Goal: Task Accomplishment & Management: Manage account settings

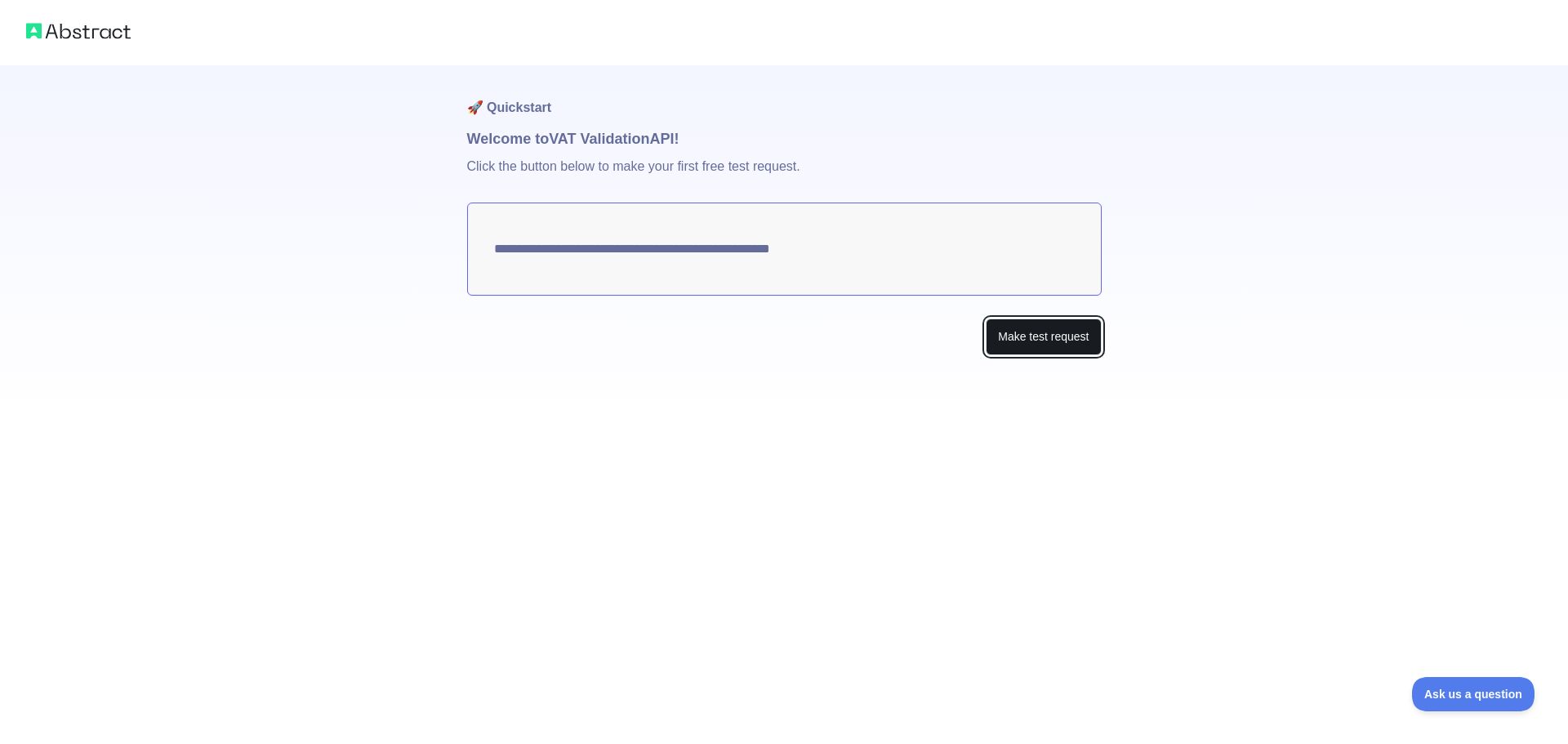
click at [1059, 331] on button "Make test request" at bounding box center [1043, 337] width 115 height 37
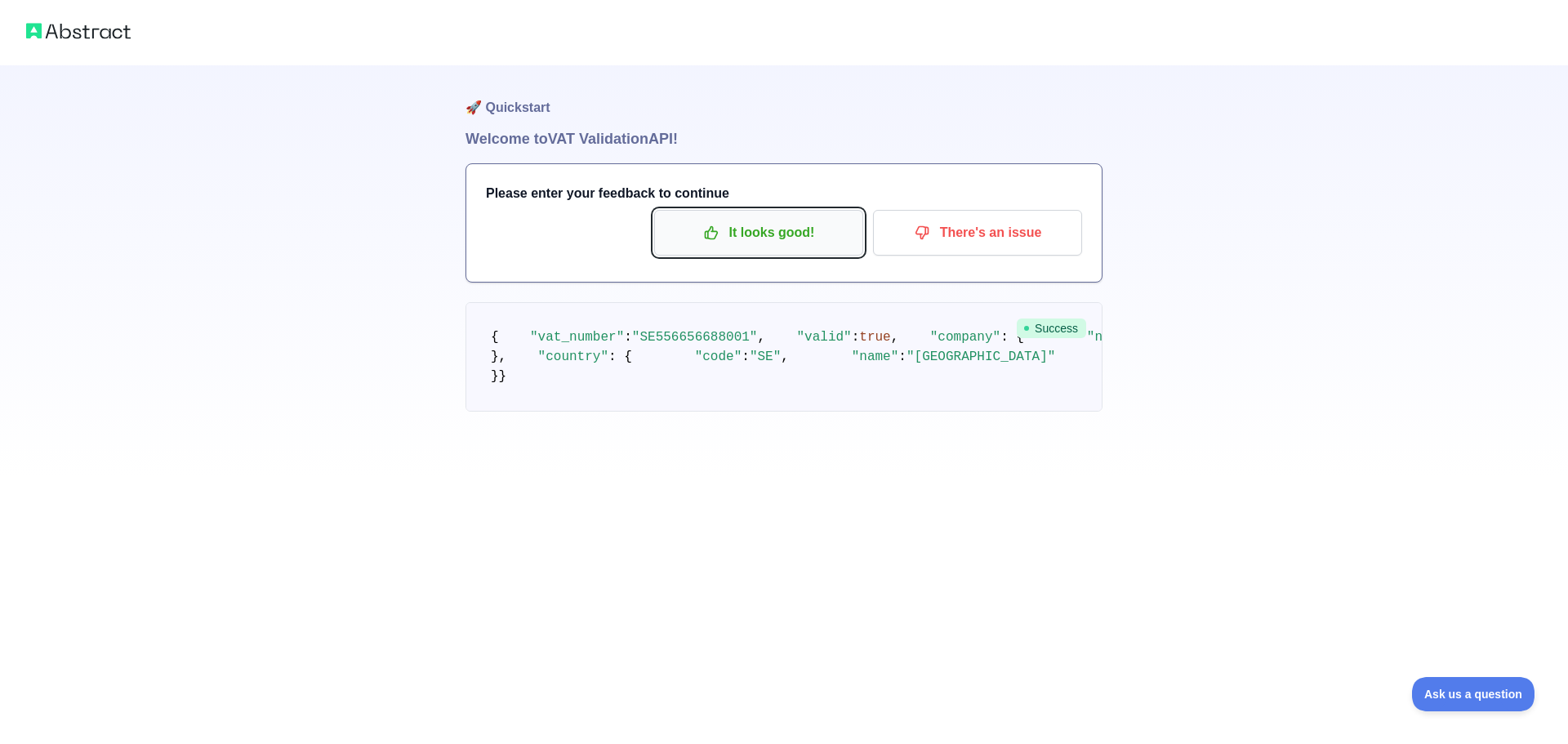
click at [798, 243] on p "It looks good!" at bounding box center [758, 233] width 185 height 28
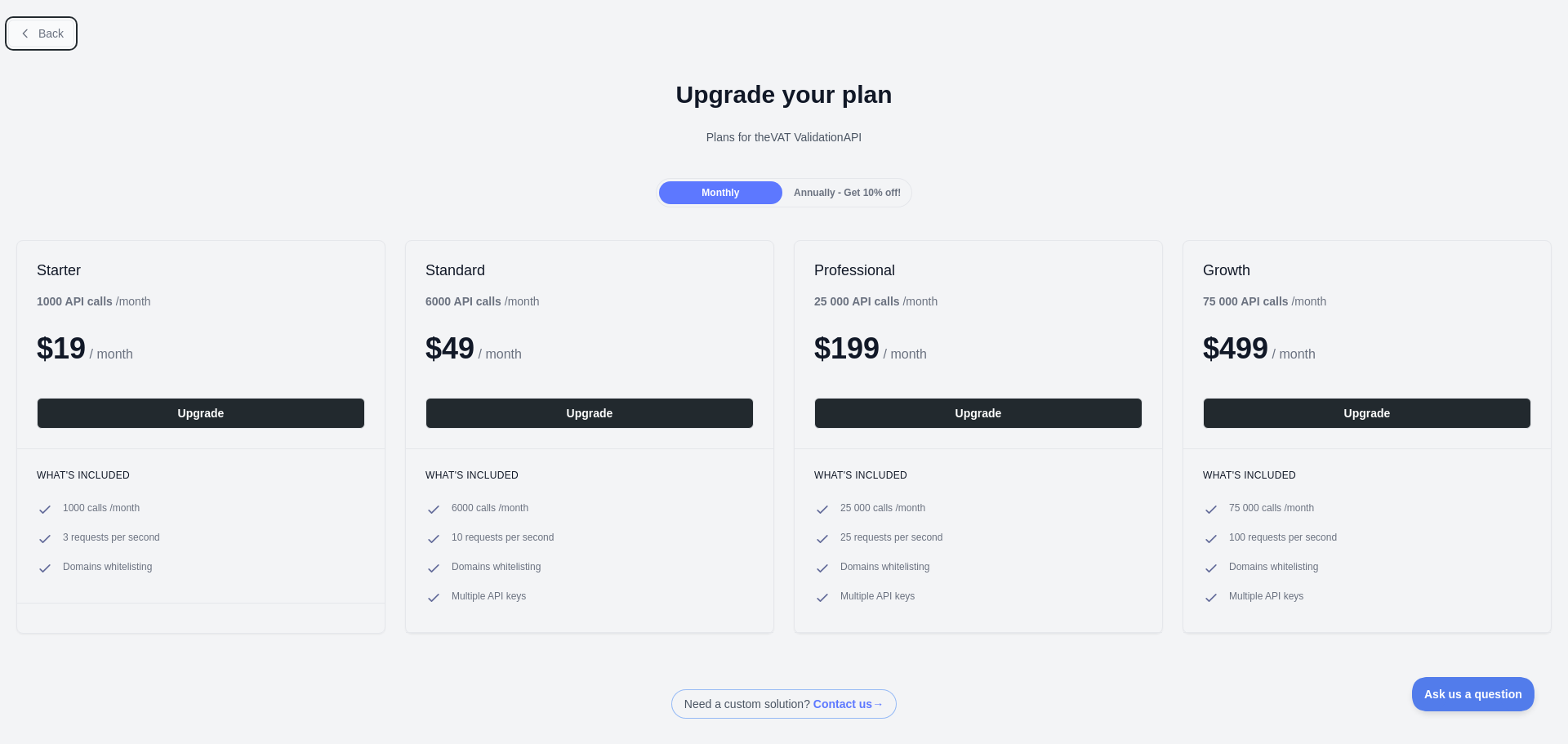
click at [33, 25] on button "Back" at bounding box center [40, 33] width 66 height 28
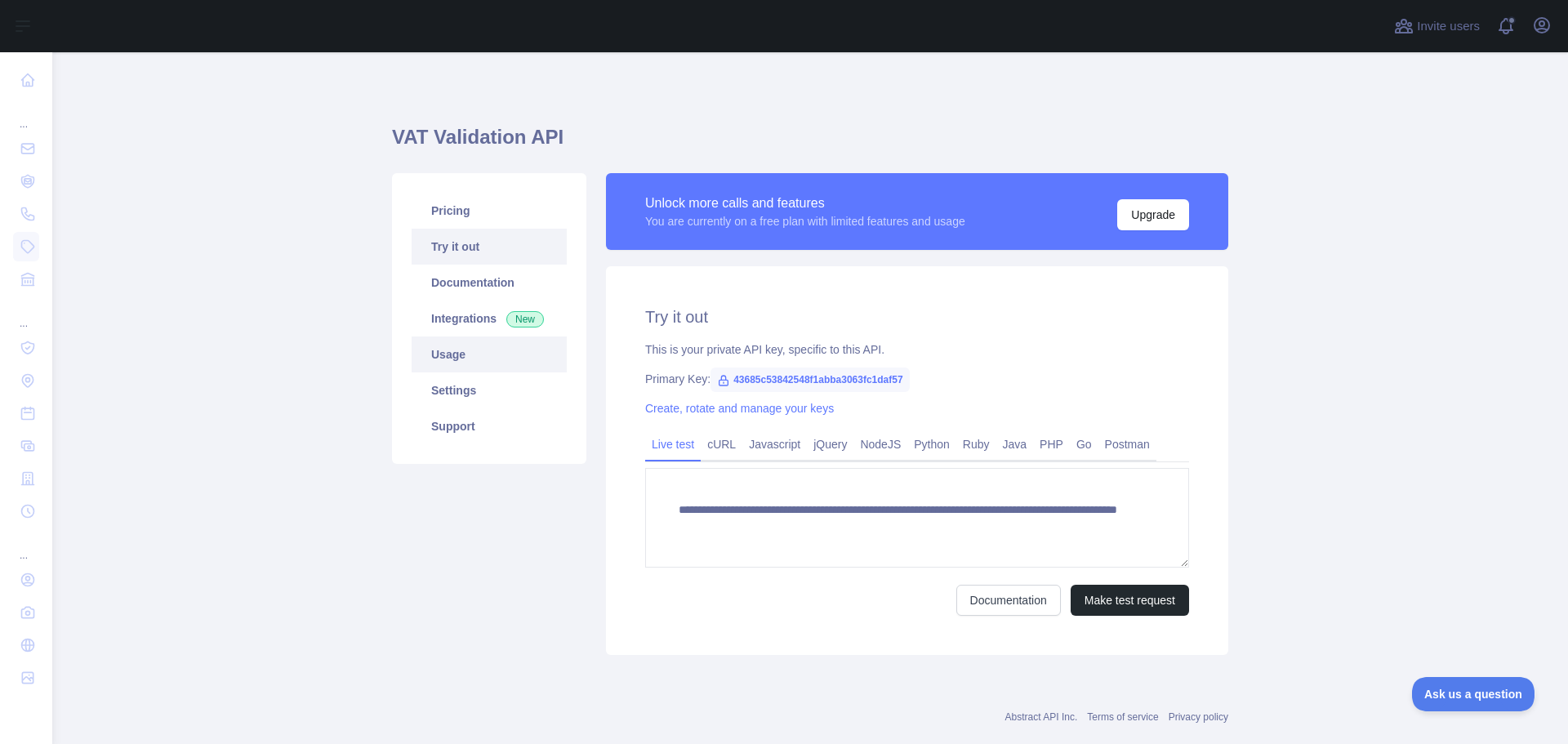
click at [471, 372] on link "Usage" at bounding box center [489, 354] width 155 height 36
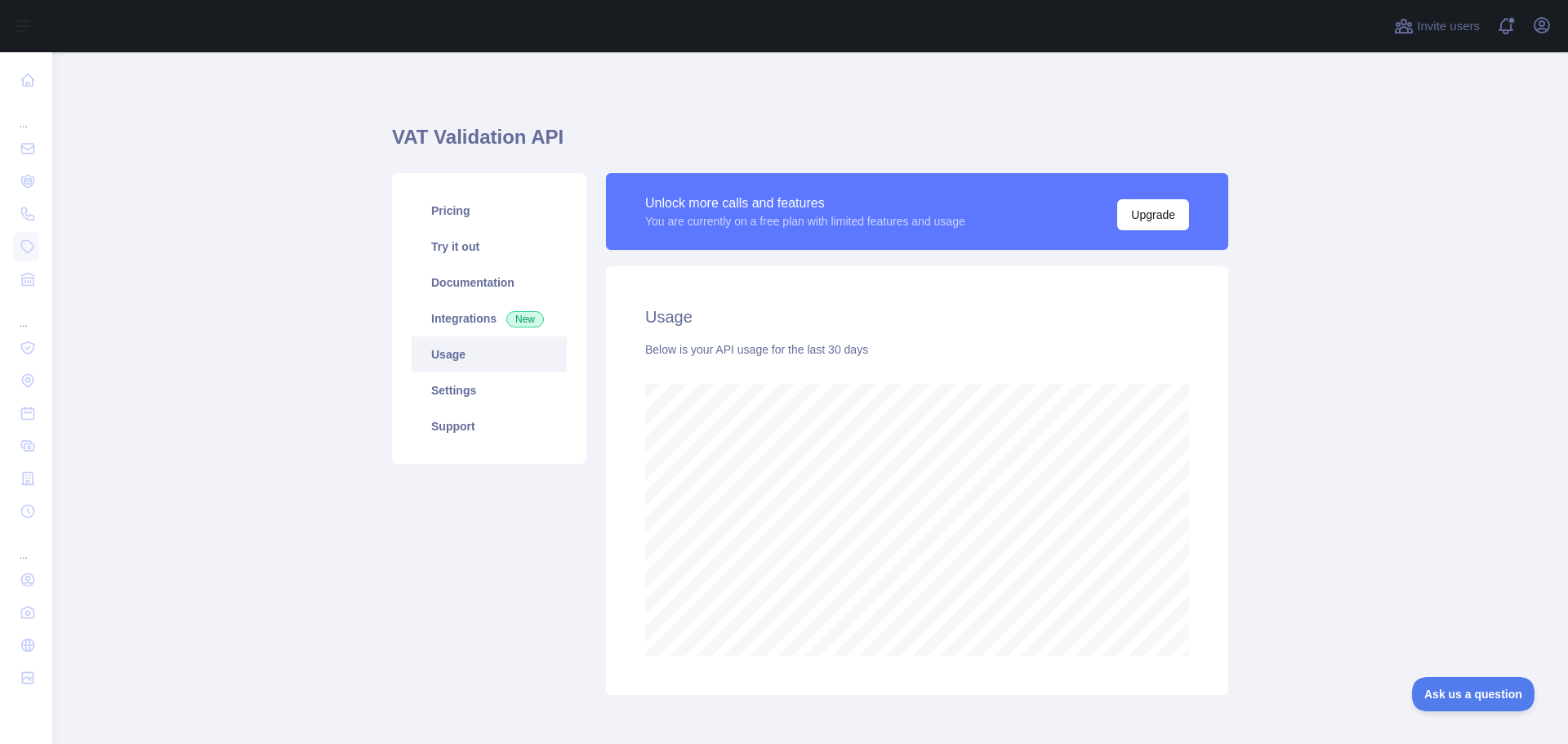
scroll to position [691, 1503]
click at [467, 402] on link "Settings" at bounding box center [489, 390] width 155 height 36
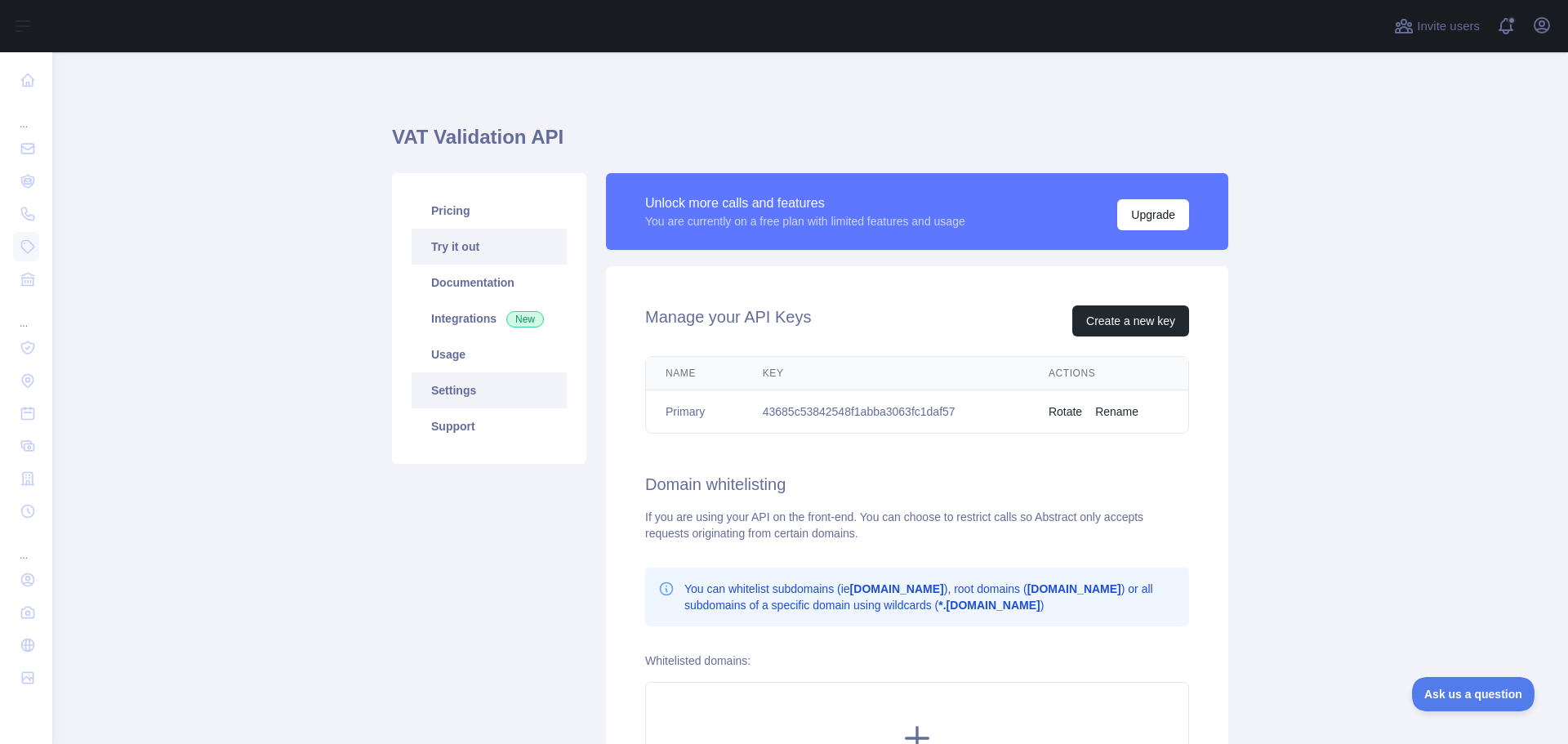
click at [476, 259] on link "Try it out" at bounding box center [489, 246] width 155 height 36
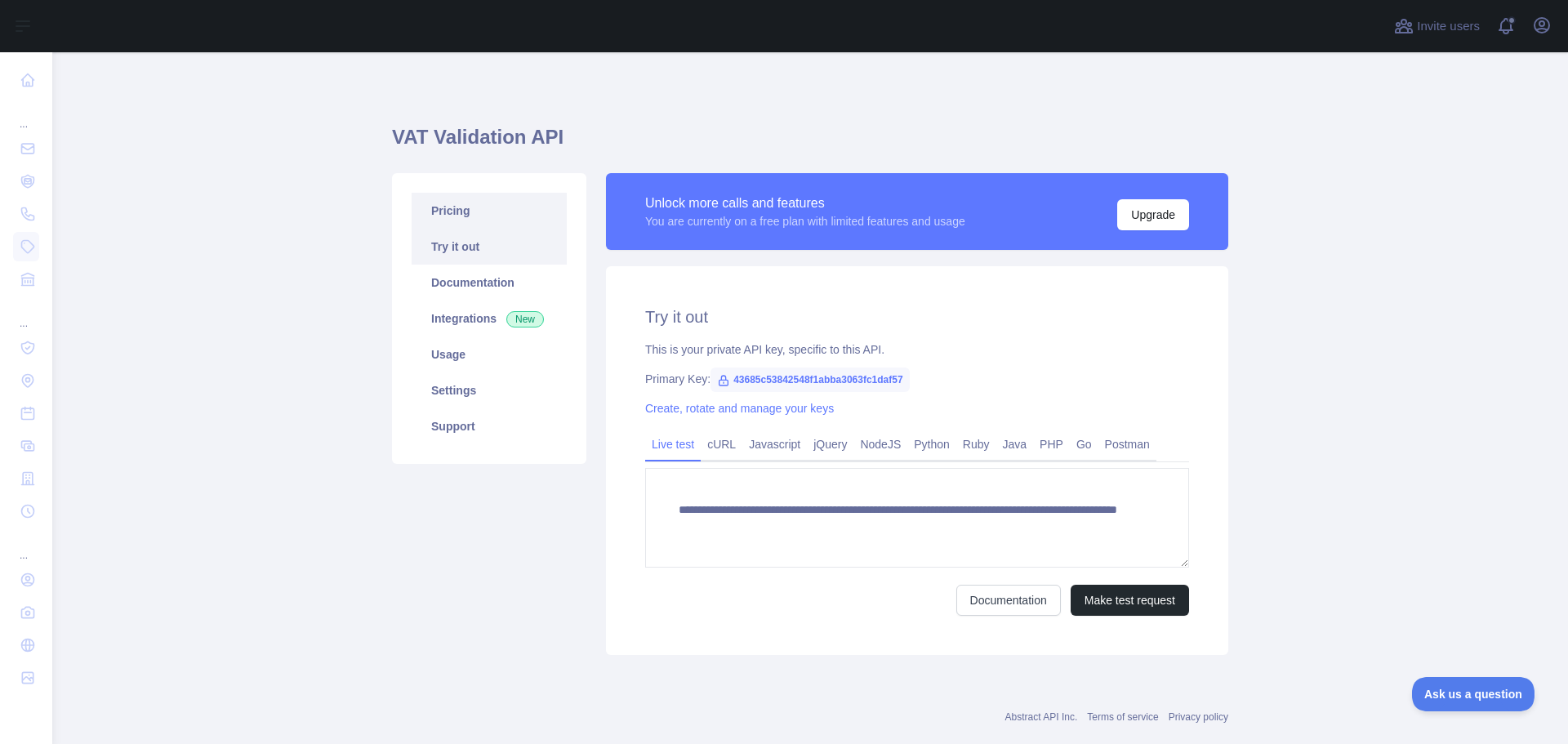
click at [471, 224] on link "Pricing" at bounding box center [489, 210] width 155 height 36
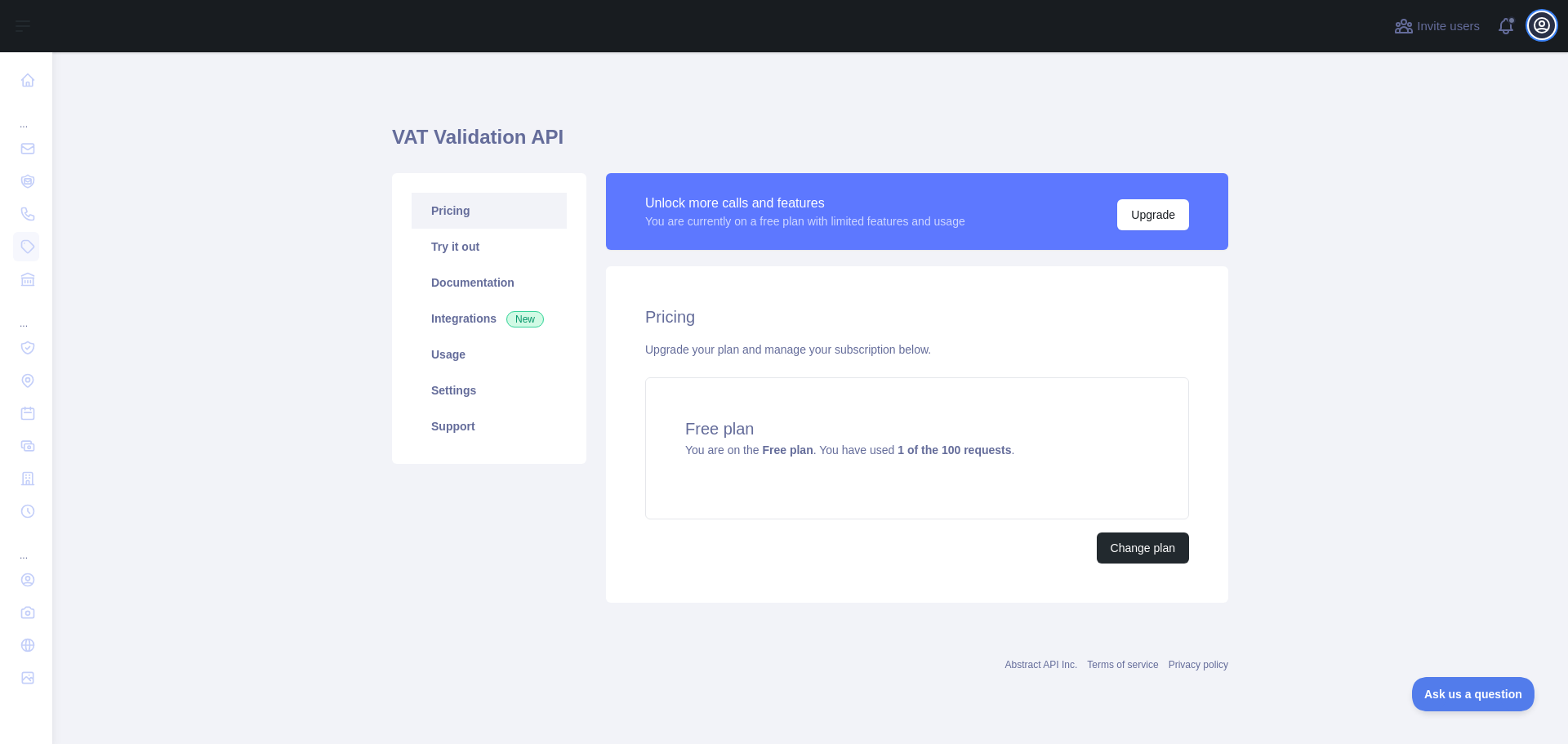
click at [1541, 30] on icon "button" at bounding box center [1542, 25] width 15 height 15
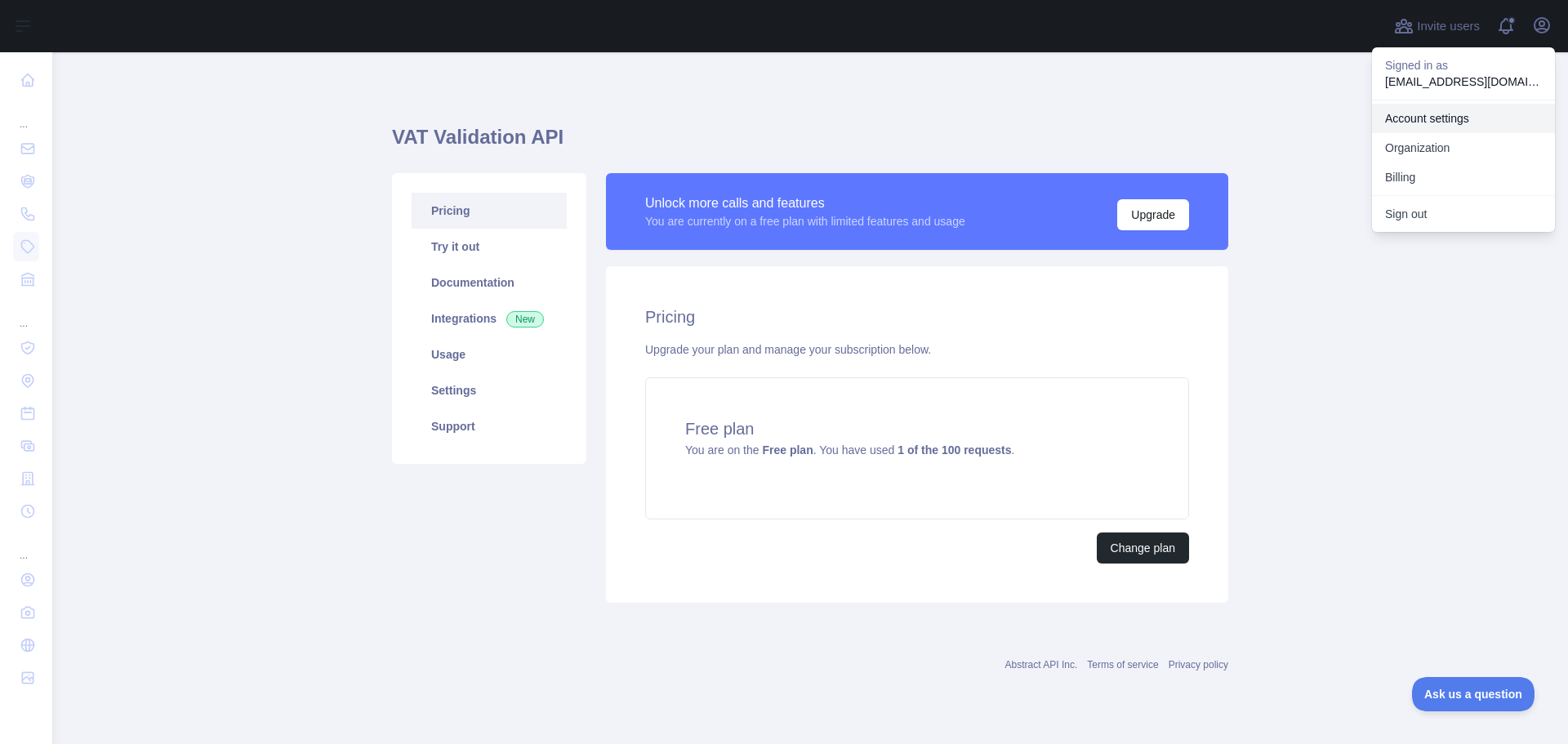
click at [1456, 122] on link "Account settings" at bounding box center [1463, 118] width 183 height 30
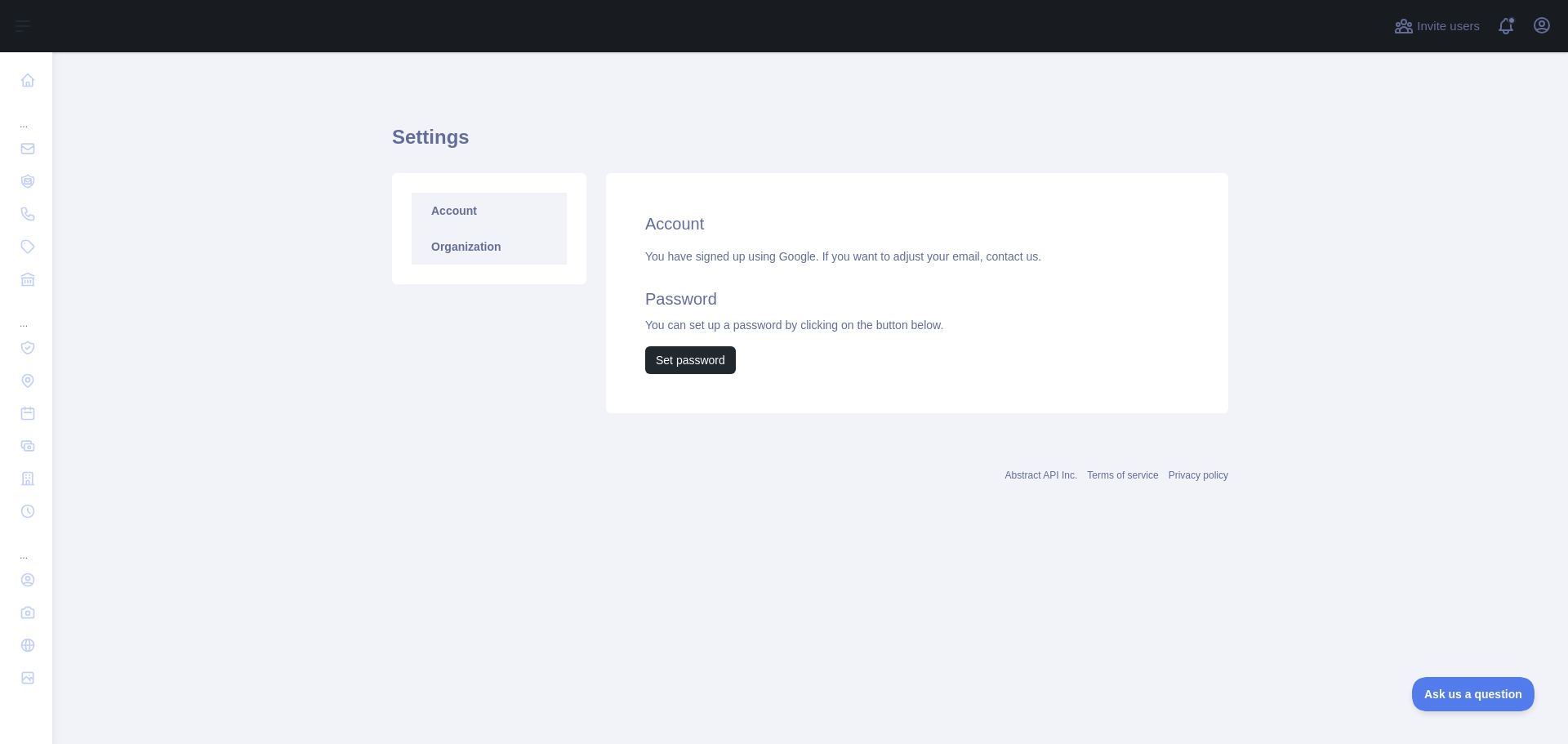
click at [472, 254] on link "Organization" at bounding box center [489, 246] width 155 height 36
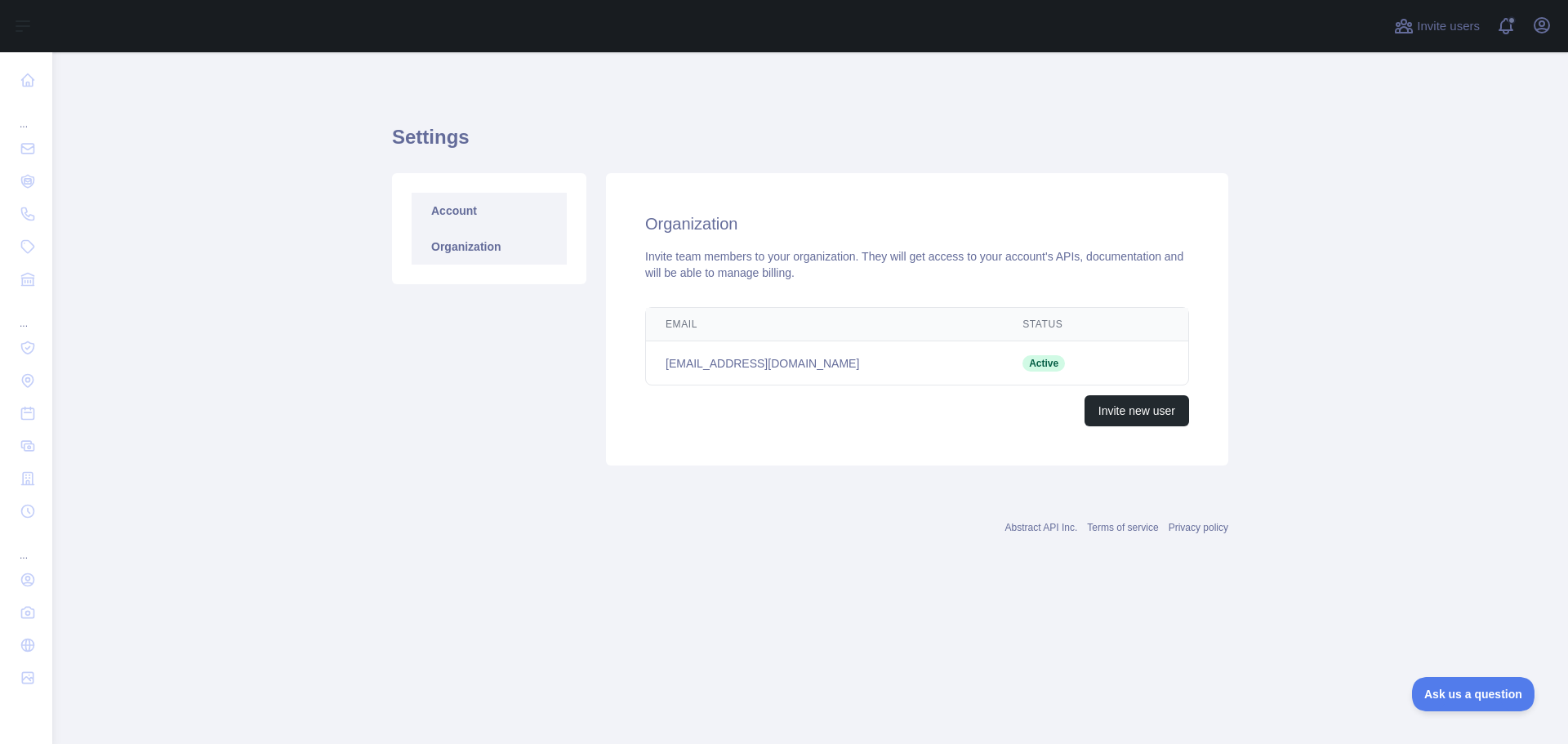
click at [472, 220] on link "Account" at bounding box center [489, 210] width 155 height 36
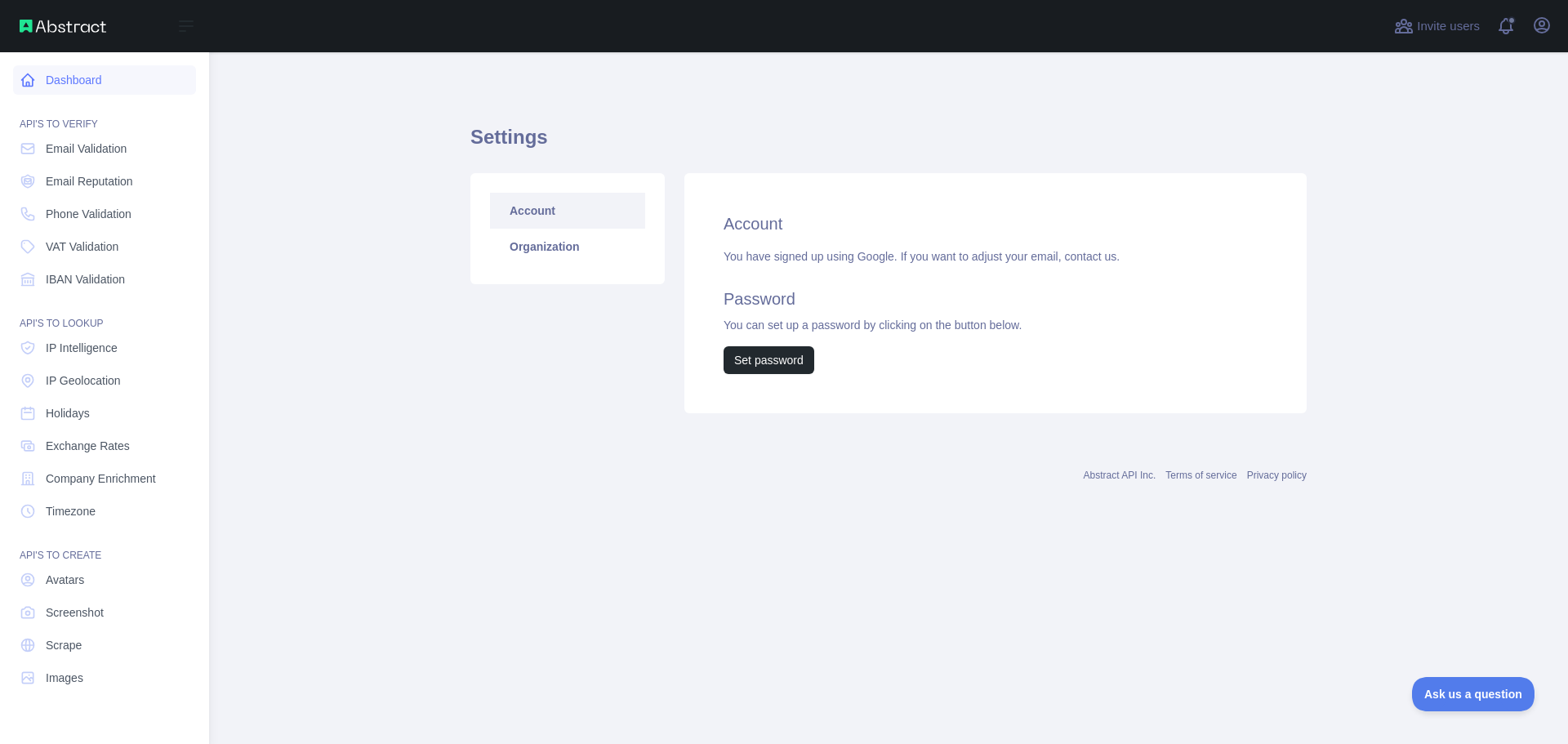
click at [18, 89] on link "Dashboard" at bounding box center [104, 81] width 183 height 30
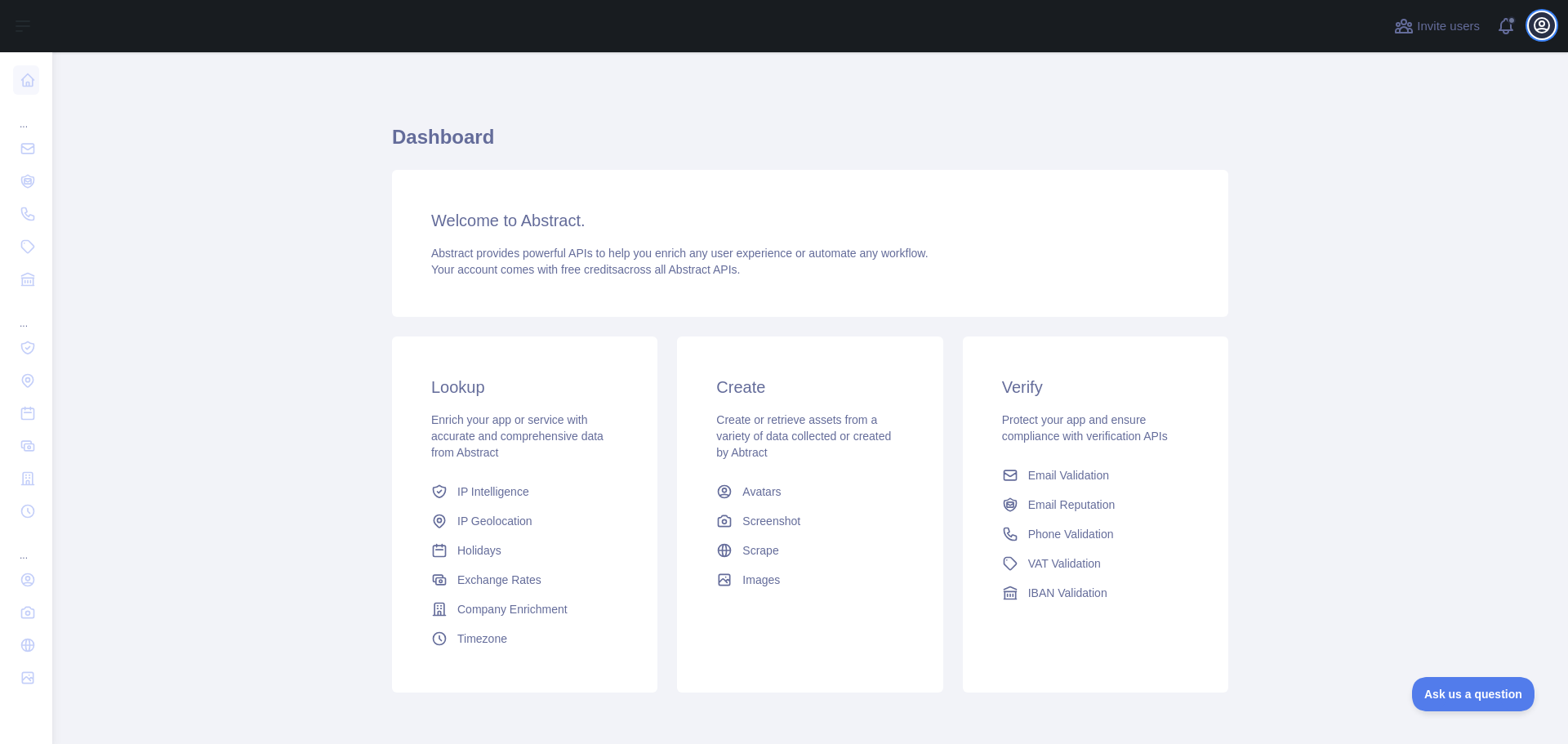
click at [1546, 31] on icon "button" at bounding box center [1542, 25] width 15 height 15
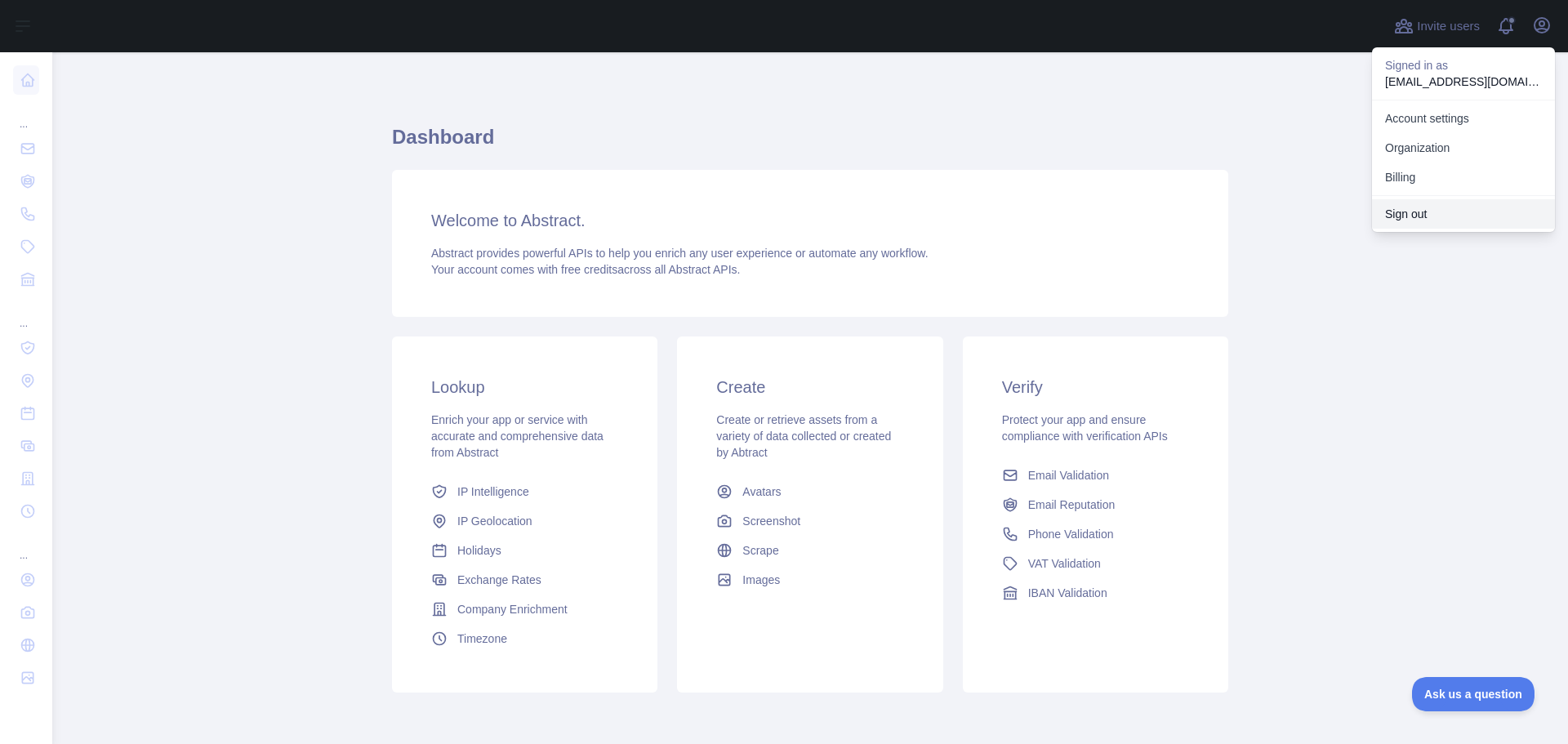
click at [1415, 206] on button "Sign out" at bounding box center [1463, 214] width 183 height 30
